Goal: Task Accomplishment & Management: Manage account settings

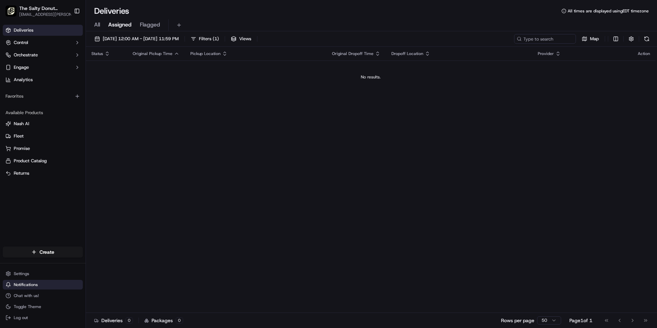
click at [35, 285] on span "Notifications" at bounding box center [26, 284] width 24 height 5
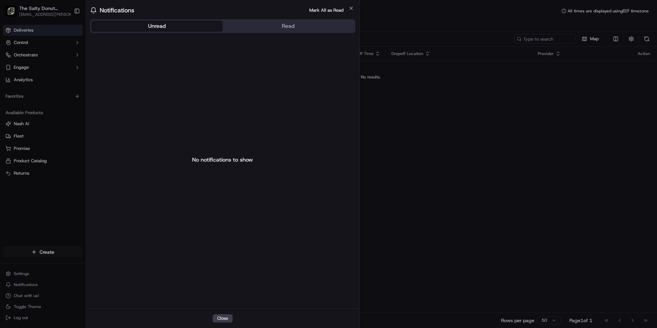
click at [176, 23] on button "Unread" at bounding box center [156, 26] width 131 height 11
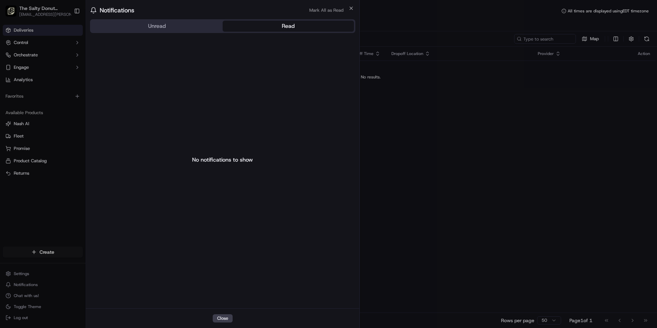
click at [280, 26] on button "Read" at bounding box center [288, 26] width 131 height 11
click at [353, 9] on icon "button" at bounding box center [350, 7] width 5 height 5
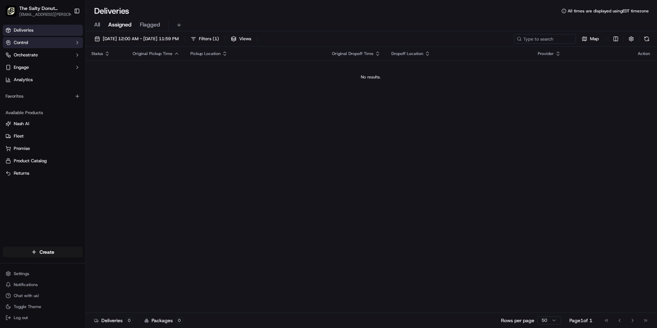
click at [36, 43] on button "Control" at bounding box center [43, 42] width 80 height 11
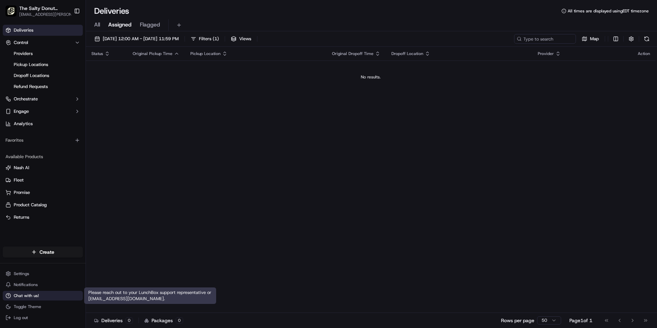
click at [40, 295] on button "Chat with us!" at bounding box center [43, 296] width 80 height 10
click at [41, 295] on button "Chat with us!" at bounding box center [43, 296] width 80 height 10
click at [28, 297] on span "Chat with us!" at bounding box center [26, 295] width 25 height 5
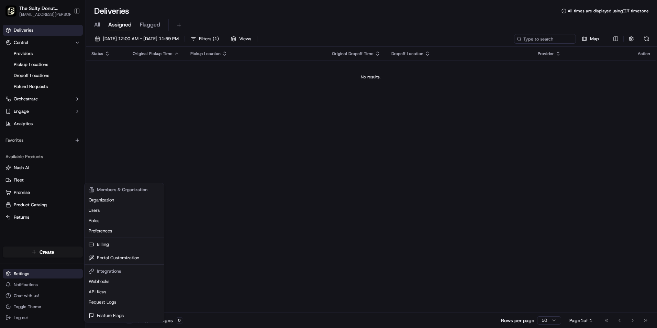
click at [22, 274] on html "The Salty Donut ([GEOGRAPHIC_DATA]) [EMAIL_ADDRESS][PERSON_NAME][DOMAIN_NAME] T…" at bounding box center [328, 164] width 657 height 328
click at [105, 231] on link "Preferences" at bounding box center [124, 231] width 77 height 10
